Goal: Task Accomplishment & Management: Manage account settings

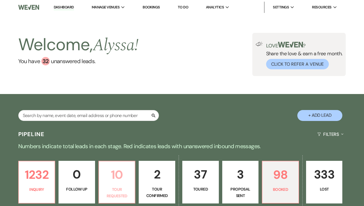
click at [127, 172] on p "10" at bounding box center [116, 174] width 29 height 19
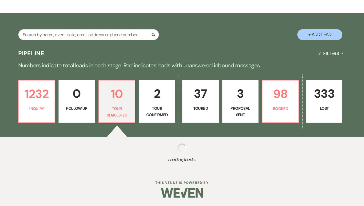
select select "2"
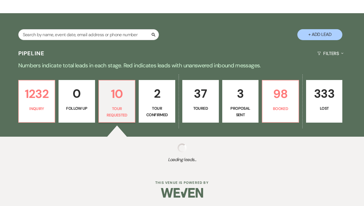
select select "2"
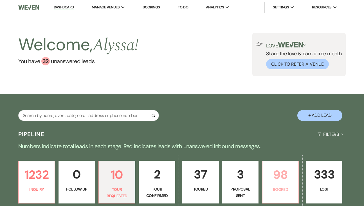
click at [289, 169] on p "98" at bounding box center [279, 174] width 29 height 19
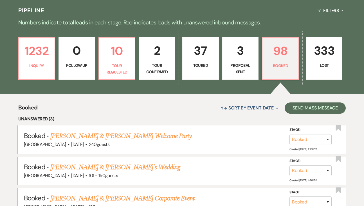
scroll to position [171, 0]
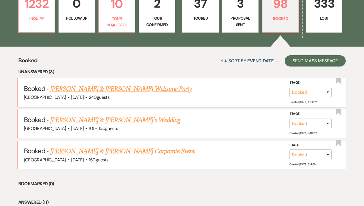
click at [161, 90] on link "[PERSON_NAME] & [PERSON_NAME] Welcome Party" at bounding box center [120, 89] width 141 height 10
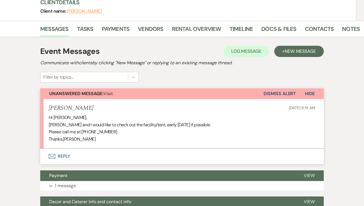
scroll to position [62, 0]
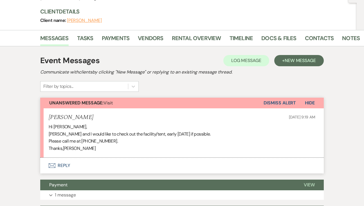
click at [58, 166] on button "Envelope Reply" at bounding box center [181, 166] width 283 height 16
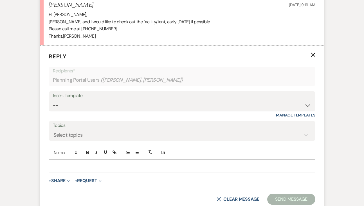
scroll to position [175, 0]
click at [62, 167] on p at bounding box center [181, 166] width 257 height 6
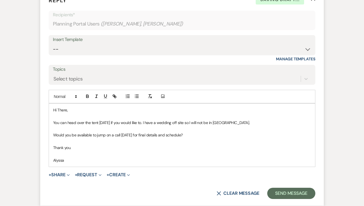
scroll to position [248, 0]
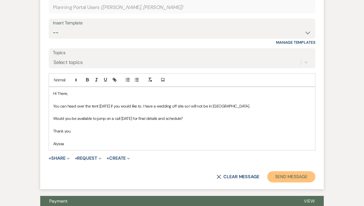
click at [281, 174] on button "Send Message" at bounding box center [291, 176] width 48 height 11
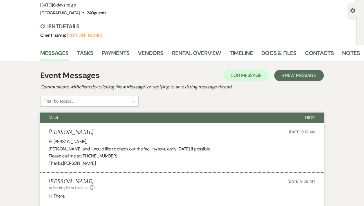
scroll to position [0, 0]
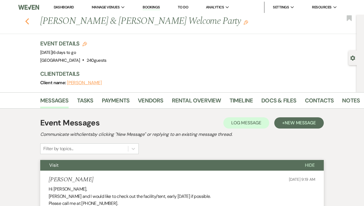
click at [26, 19] on icon "Previous" at bounding box center [27, 21] width 4 height 7
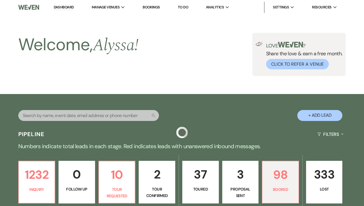
scroll to position [171, 0]
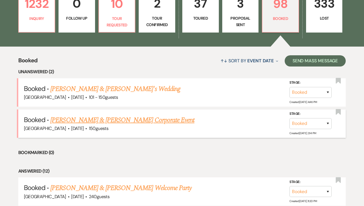
click at [83, 123] on link "[PERSON_NAME] & [PERSON_NAME] Corporate Event" at bounding box center [122, 120] width 144 height 10
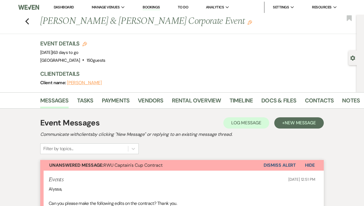
click at [257, 104] on li "Timeline" at bounding box center [245, 101] width 32 height 13
click at [264, 103] on link "Docs & Files" at bounding box center [278, 102] width 35 height 12
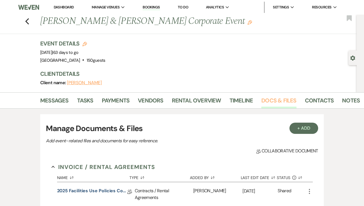
scroll to position [122, 0]
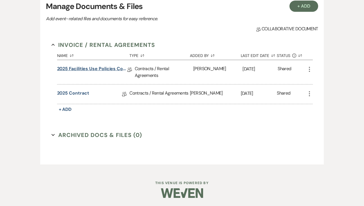
click at [81, 68] on link "2025 Facilities Use Policies Contract and Information" at bounding box center [92, 69] width 70 height 9
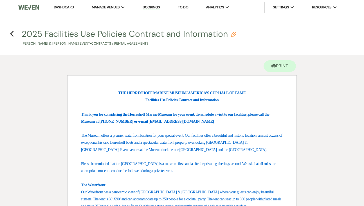
click at [11, 38] on h4 "Previous 2025 Facilities Use Policies Contract and Information Pencil Amanda Ca…" at bounding box center [182, 37] width 364 height 18
click at [12, 34] on icon "Previous" at bounding box center [12, 34] width 4 height 7
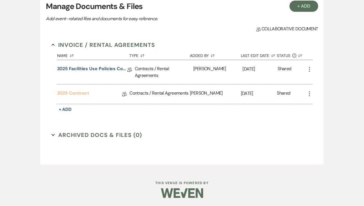
click at [82, 95] on link "2025 Contract" at bounding box center [73, 94] width 32 height 9
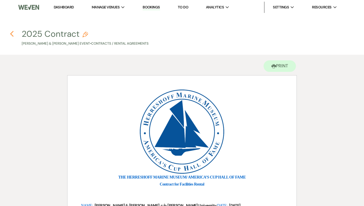
click at [13, 34] on icon "Previous" at bounding box center [12, 34] width 4 height 7
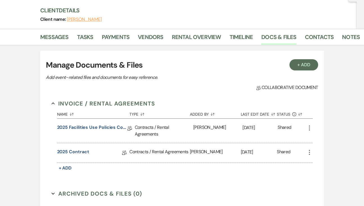
scroll to position [77, 0]
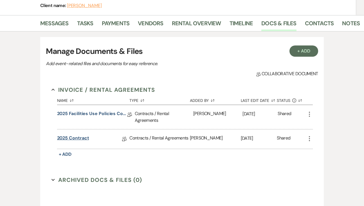
click at [80, 140] on link "2025 Contract" at bounding box center [73, 139] width 32 height 9
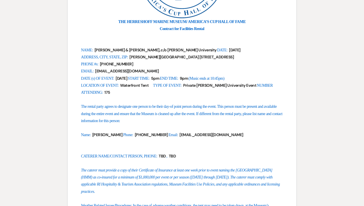
scroll to position [152, 0]
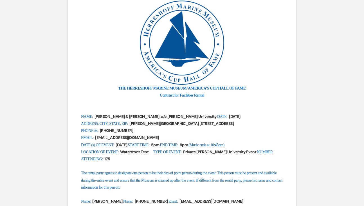
scroll to position [77, 0]
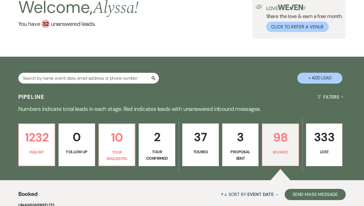
click at [166, 161] on p "Tour Confirmed" at bounding box center [156, 155] width 29 height 13
select select "4"
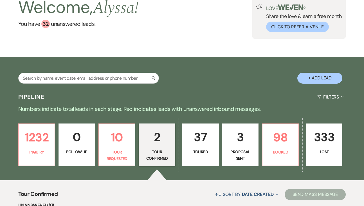
click at [205, 150] on p "Toured" at bounding box center [200, 152] width 29 height 6
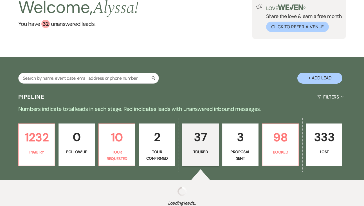
select select "5"
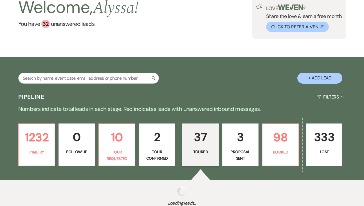
select select "5"
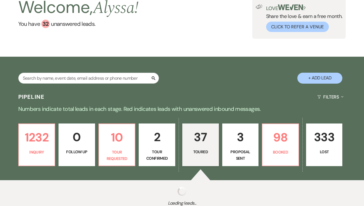
select select "5"
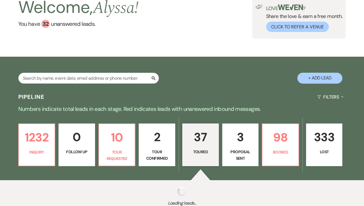
select select "5"
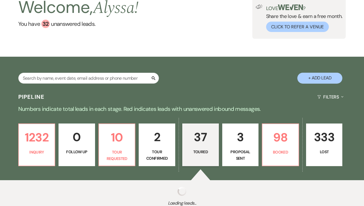
select select "5"
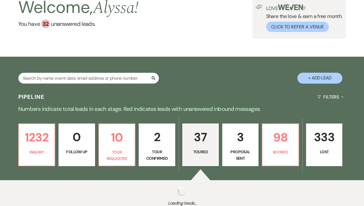
select select "5"
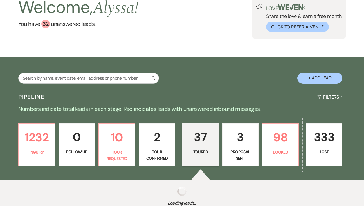
select select "5"
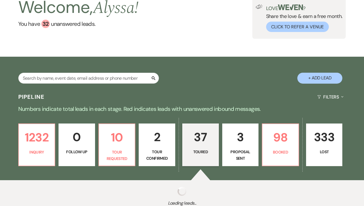
select select "5"
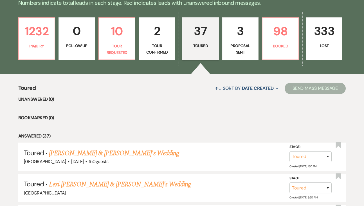
scroll to position [119, 0]
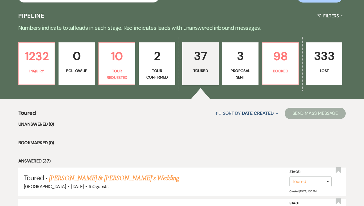
click at [158, 70] on p "Tour Confirmed" at bounding box center [156, 74] width 29 height 13
select select "4"
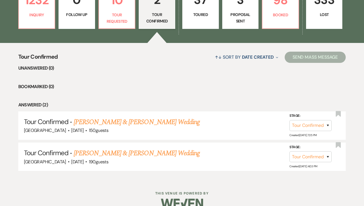
scroll to position [185, 0]
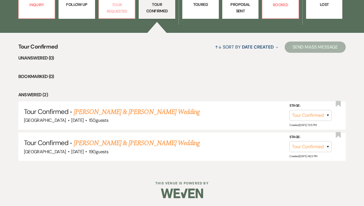
click at [118, 12] on p "Tour Requested" at bounding box center [116, 8] width 29 height 13
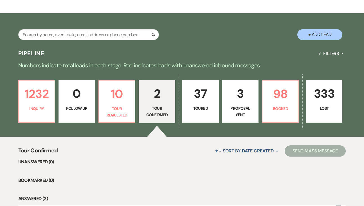
select select "2"
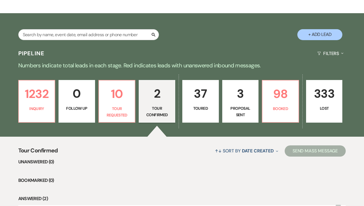
select select "2"
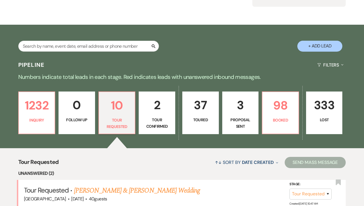
scroll to position [44, 0]
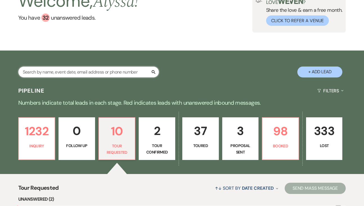
click at [129, 69] on input "text" at bounding box center [88, 72] width 140 height 11
type input "508"
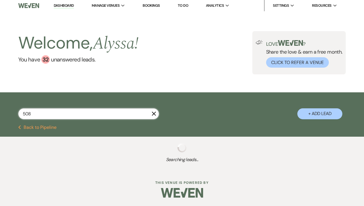
select select "2"
select select "8"
select select "5"
select select "8"
select select "5"
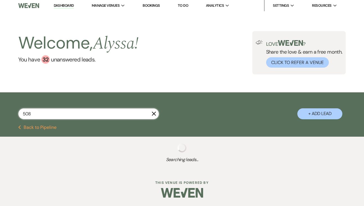
select select "5"
select select "8"
select select "5"
select select "8"
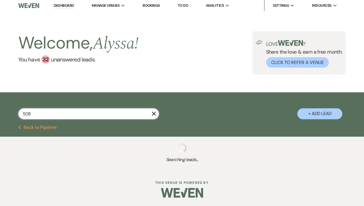
select select "8"
select select "5"
select select "8"
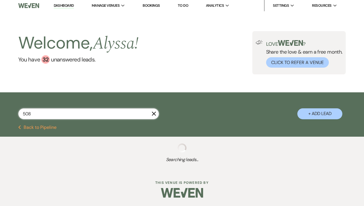
select select "8"
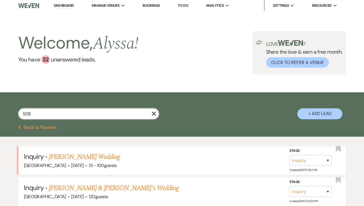
scroll to position [44, 0]
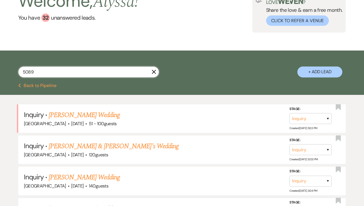
type input "50896"
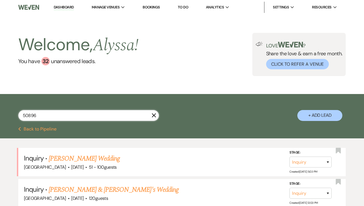
select select "2"
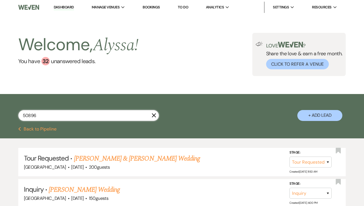
type input "508961"
select select "2"
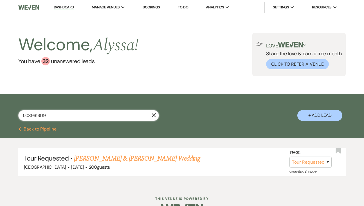
type input "5089619094"
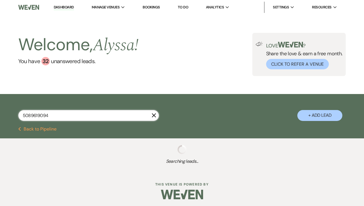
select select "2"
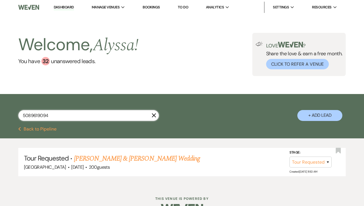
type input "5089619094"
click at [142, 157] on link "Daniel Ducasse & Emilia Costa's Wedding" at bounding box center [137, 159] width 126 height 10
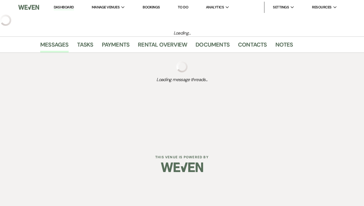
select select "2"
select select "1"
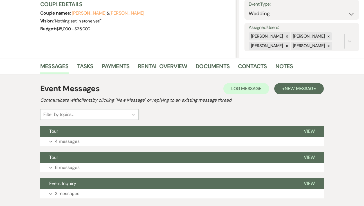
scroll to position [120, 0]
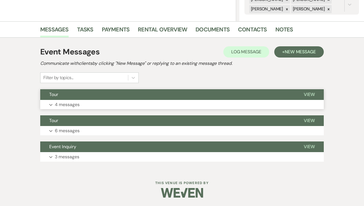
click at [193, 99] on button "Tour" at bounding box center [167, 94] width 254 height 11
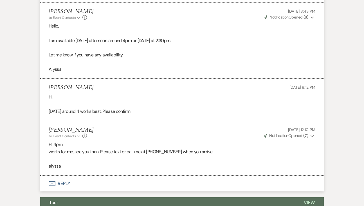
scroll to position [345, 0]
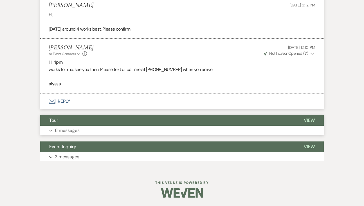
click at [181, 132] on button "Expand 6 messages" at bounding box center [181, 131] width 283 height 10
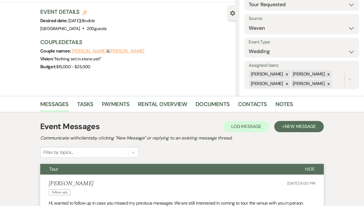
scroll to position [0, 0]
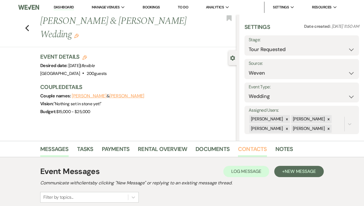
click at [242, 151] on link "Contacts" at bounding box center [252, 151] width 29 height 12
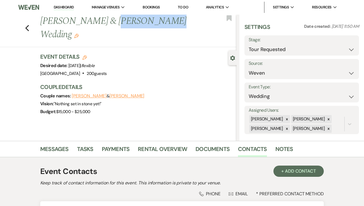
drag, startPoint x: 105, startPoint y: 22, endPoint x: 148, endPoint y: 24, distance: 43.9
click at [148, 24] on h1 "Daniel Ducasse & Emilia Costa's Wedding Edit" at bounding box center [117, 28] width 155 height 27
copy h1 "Emilia Costa"
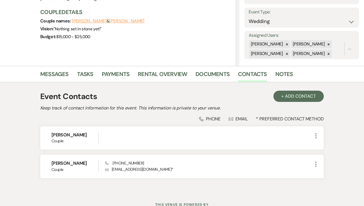
scroll to position [86, 0]
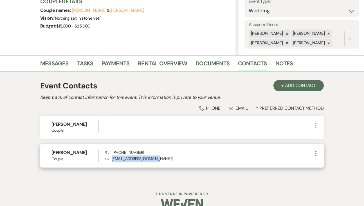
drag, startPoint x: 159, startPoint y: 160, endPoint x: 110, endPoint y: 159, distance: 49.2
click at [110, 159] on p "Envelope the02ducasses@gmail.com *" at bounding box center [208, 159] width 207 height 6
copy p "the02ducasses@gmail.com"
drag, startPoint x: 142, startPoint y: 151, endPoint x: 113, endPoint y: 151, distance: 29.8
click at [113, 151] on div "Phone (508) 961-9094 Envelope the02ducasses@gmail.com *" at bounding box center [208, 156] width 207 height 12
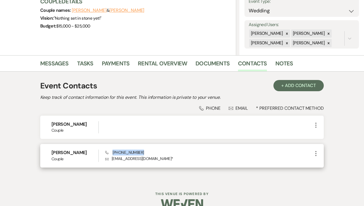
copy span "(508) 961-9094"
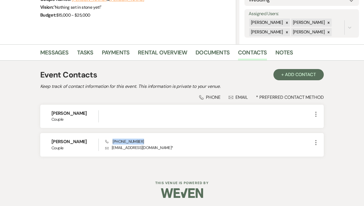
scroll to position [0, 0]
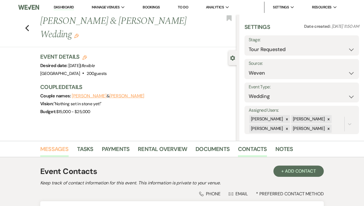
click at [55, 150] on link "Messages" at bounding box center [54, 151] width 28 height 12
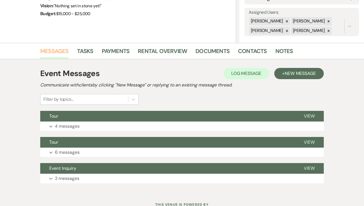
scroll to position [120, 0]
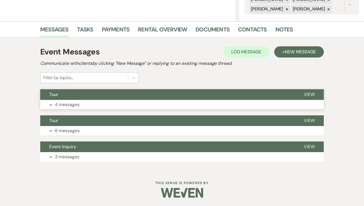
click at [78, 105] on p "4 messages" at bounding box center [67, 104] width 25 height 7
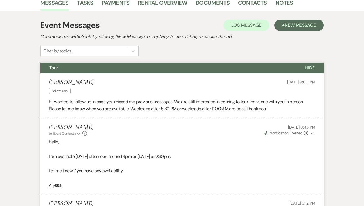
scroll to position [345, 0]
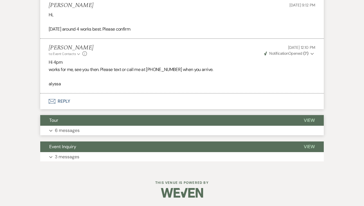
click at [74, 128] on p "6 messages" at bounding box center [67, 130] width 25 height 7
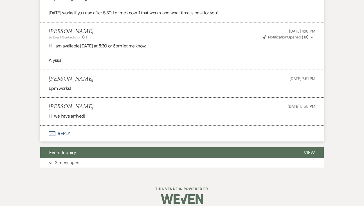
scroll to position [671, 0]
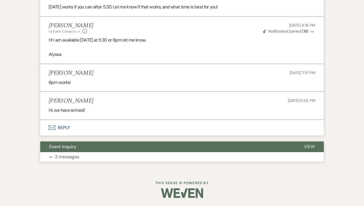
click at [71, 159] on p "3 messages" at bounding box center [67, 156] width 24 height 7
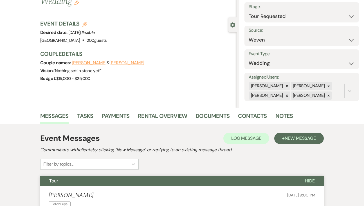
scroll to position [0, 0]
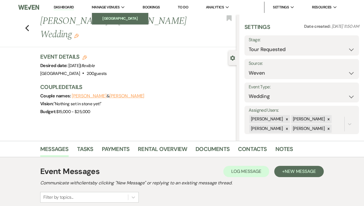
click at [118, 17] on li "[GEOGRAPHIC_DATA]" at bounding box center [120, 19] width 51 height 6
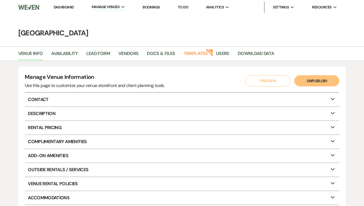
click at [69, 131] on p "Rental Pricing Expand" at bounding box center [182, 127] width 314 height 13
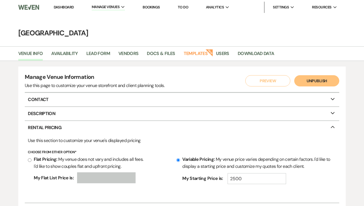
click at [146, 48] on div "Venue Info Availability Lead Form Vendors Docs & Files Templates New Users Down…" at bounding box center [182, 53] width 364 height 15
click at [150, 51] on link "Docs & Files" at bounding box center [161, 55] width 28 height 11
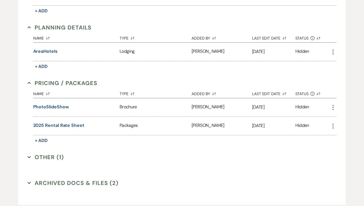
scroll to position [509, 0]
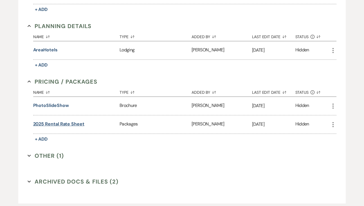
click at [74, 121] on button "2025 Rental Rate Sheet" at bounding box center [58, 124] width 51 height 7
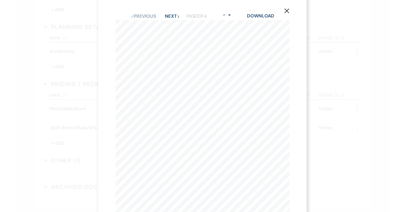
scroll to position [5, 0]
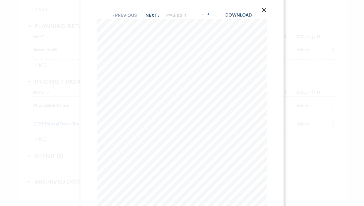
click at [246, 13] on link "Download" at bounding box center [238, 15] width 26 height 6
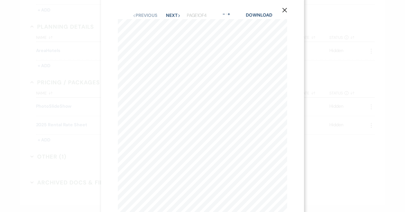
click at [285, 10] on icon "X" at bounding box center [284, 10] width 5 height 5
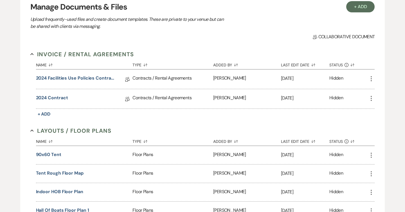
scroll to position [13, 0]
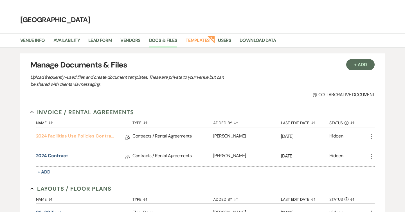
click at [88, 136] on link "2024 Facilities Use Policies Contract and Information" at bounding box center [76, 137] width 80 height 9
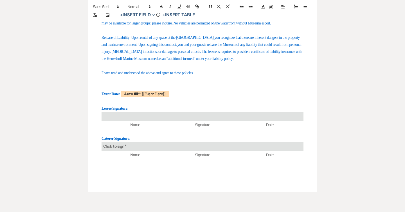
scroll to position [712, 0]
click at [200, 70] on p at bounding box center [202, 66] width 202 height 7
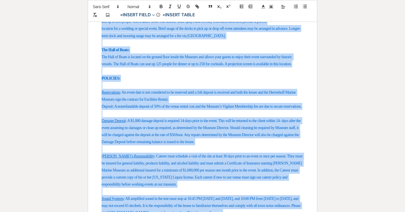
scroll to position [211, 0]
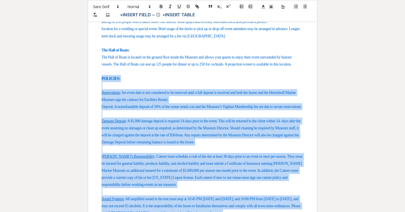
drag, startPoint x: 208, startPoint y: 151, endPoint x: 99, endPoint y: 87, distance: 127.2
copy div "POLICIES: Reservations : An event date is not considered to be reserved until a…"
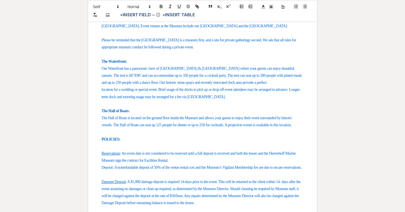
scroll to position [0, 0]
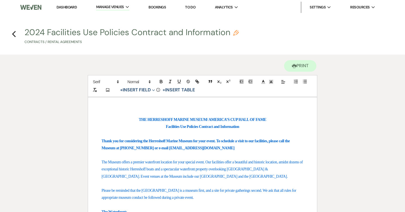
click at [12, 36] on h4 "Previous 2024 Facilities Use Policies Contract and Information Pencil Contracts…" at bounding box center [202, 37] width 405 height 18
click at [12, 35] on icon "Previous" at bounding box center [14, 34] width 4 height 7
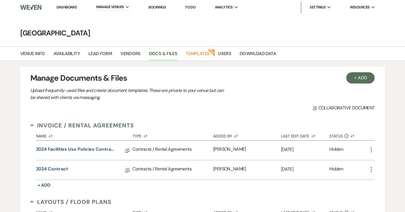
click at [41, 1] on link at bounding box center [30, 7] width 21 height 15
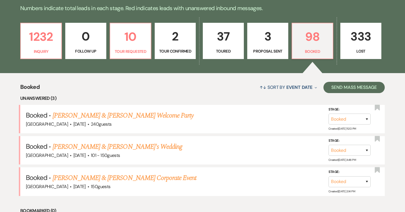
scroll to position [144, 0]
click at [115, 143] on link "[PERSON_NAME] & [PERSON_NAME]'s Wedding" at bounding box center [118, 147] width 130 height 10
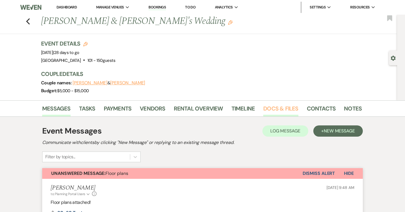
click at [274, 108] on link "Docs & Files" at bounding box center [280, 110] width 35 height 12
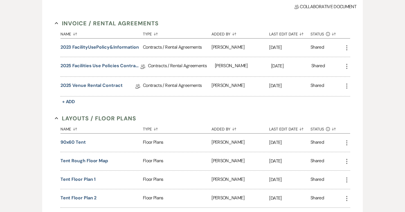
scroll to position [167, 0]
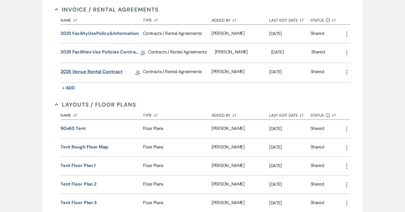
click at [109, 72] on link "2025 Venue Rental Contract" at bounding box center [91, 72] width 62 height 9
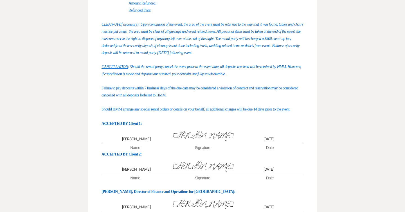
scroll to position [573, 0]
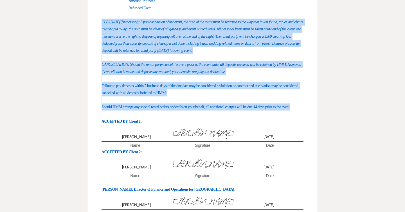
drag, startPoint x: 122, startPoint y: 161, endPoint x: 94, endPoint y: 56, distance: 108.3
copy div "CLEAN-UP (If necessary): Upon conclusion of the event, the area of the event mu…"
